Goal: Navigation & Orientation: Find specific page/section

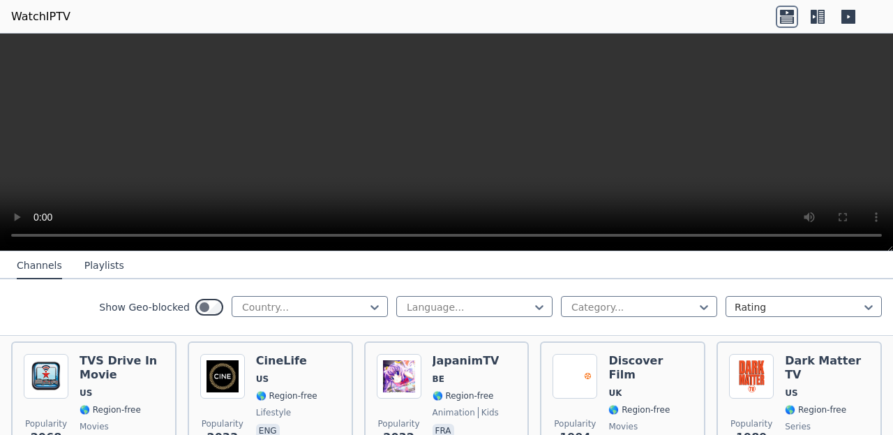
scroll to position [730, 0]
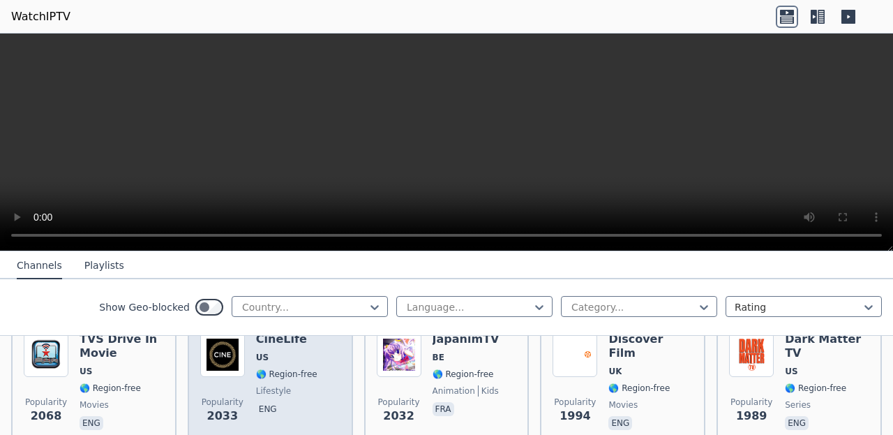
click at [289, 338] on h6 "CineLife" at bounding box center [286, 339] width 61 height 14
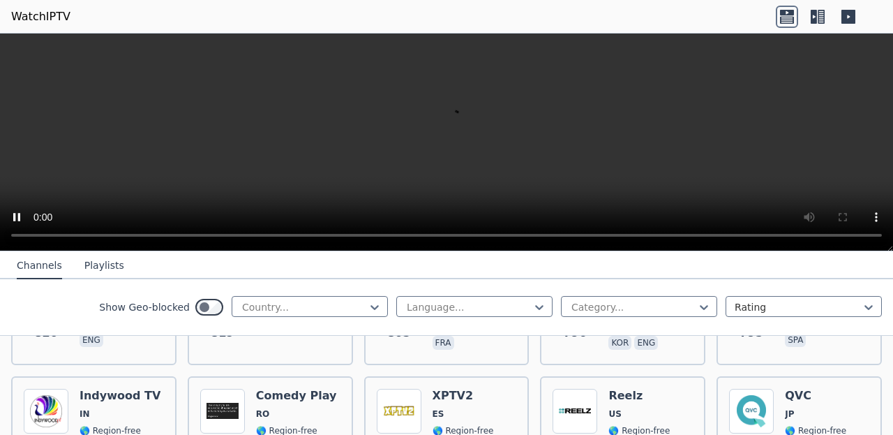
scroll to position [2747, 0]
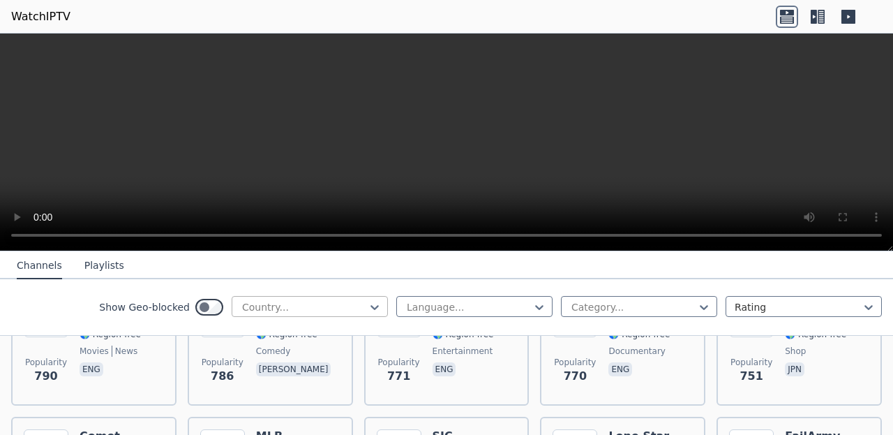
click at [255, 309] on div "Country..." at bounding box center [304, 307] width 124 height 14
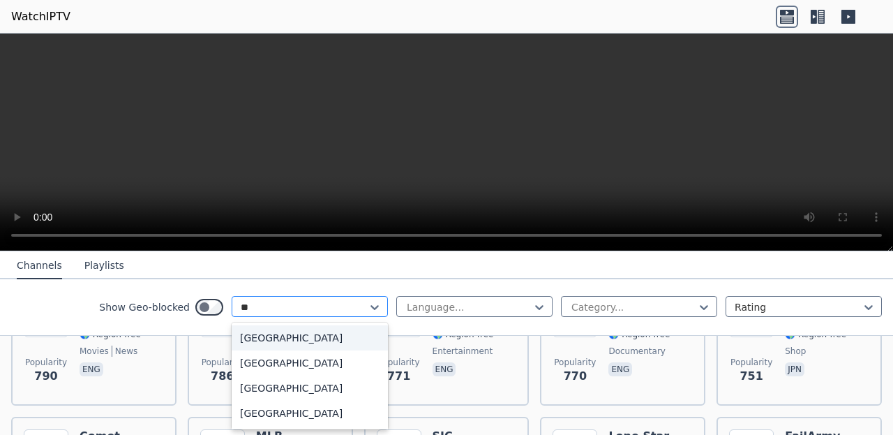
type input "***"
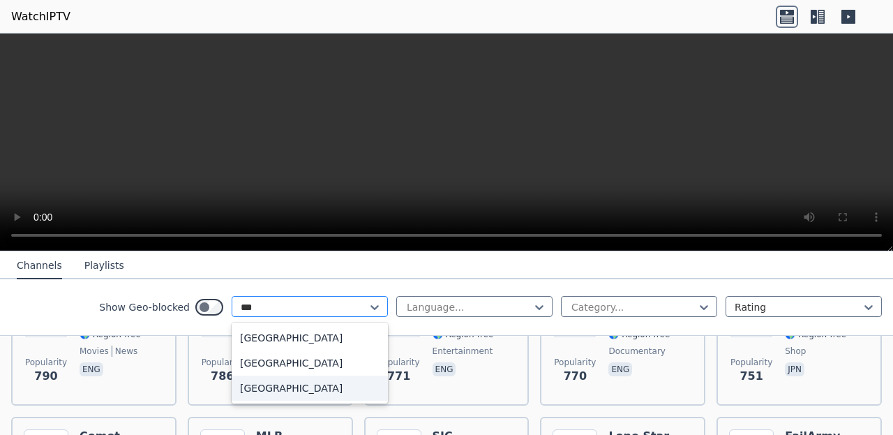
click at [276, 384] on div "[GEOGRAPHIC_DATA]" at bounding box center [310, 387] width 156 height 25
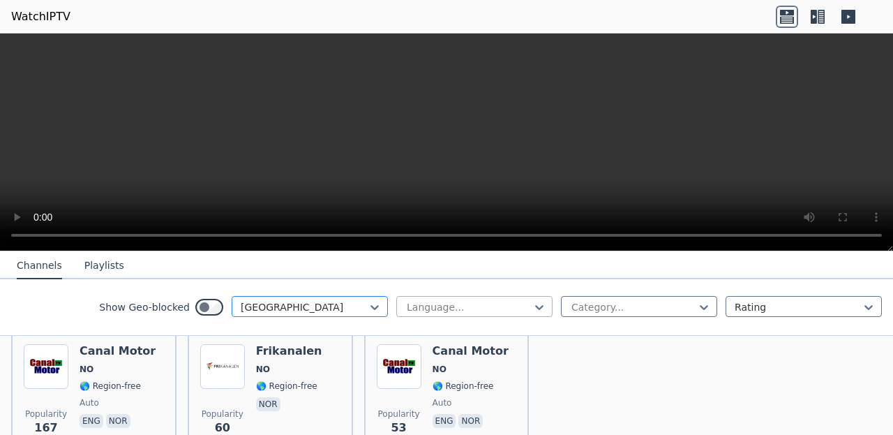
scroll to position [155, 0]
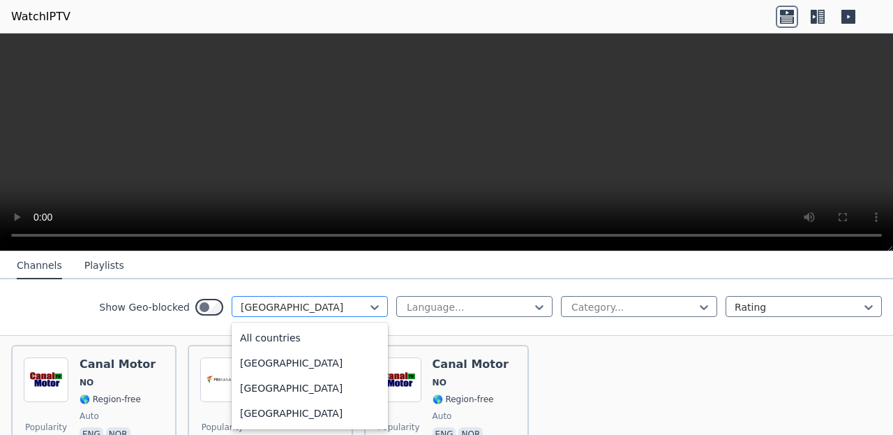
click at [289, 298] on div "[GEOGRAPHIC_DATA]" at bounding box center [310, 306] width 156 height 21
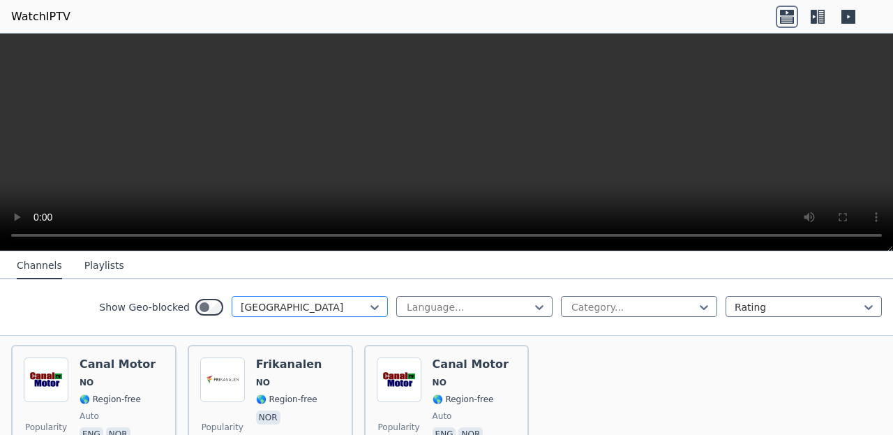
click at [289, 298] on div "[GEOGRAPHIC_DATA]" at bounding box center [310, 306] width 156 height 21
click at [293, 305] on div at bounding box center [304, 307] width 127 height 14
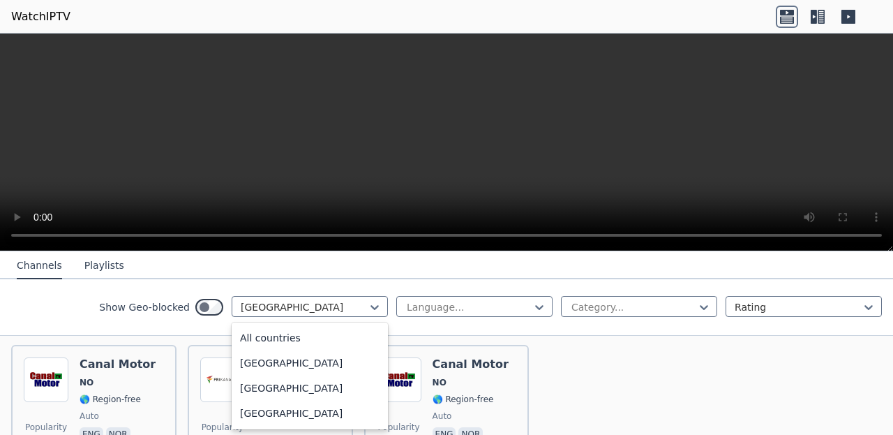
click at [293, 305] on div at bounding box center [304, 307] width 127 height 14
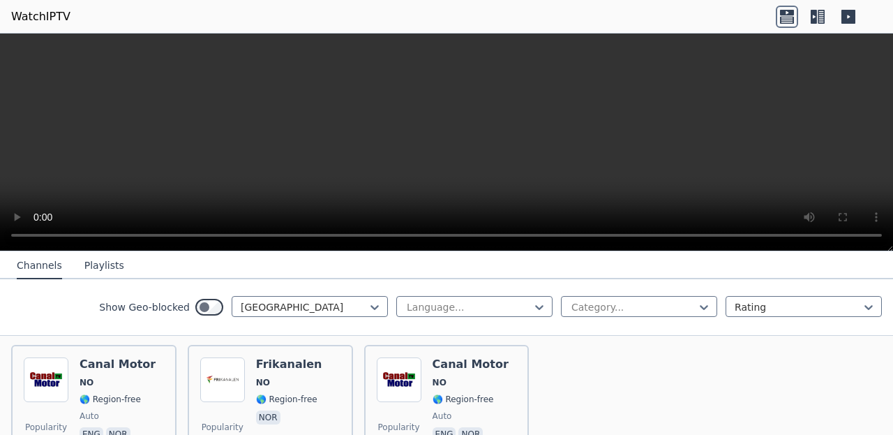
click at [117, 270] on button "Playlists" at bounding box center [104, 265] width 40 height 27
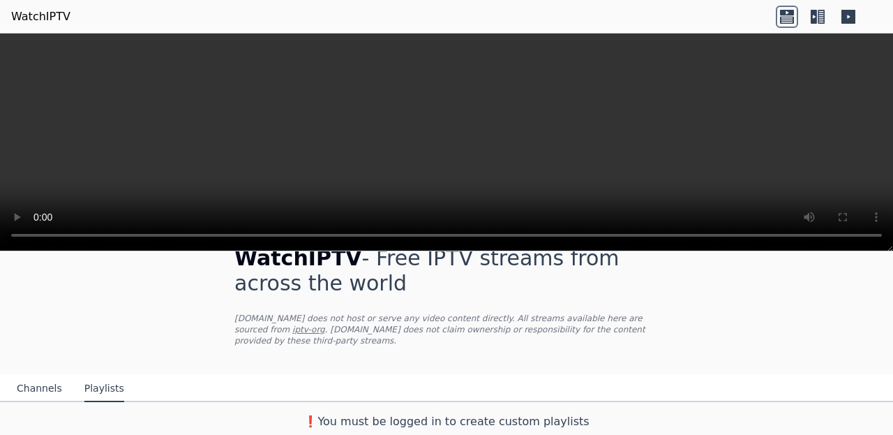
click at [812, 15] on icon at bounding box center [814, 17] width 6 height 14
